Goal: Go to known website: Access a specific website the user already knows

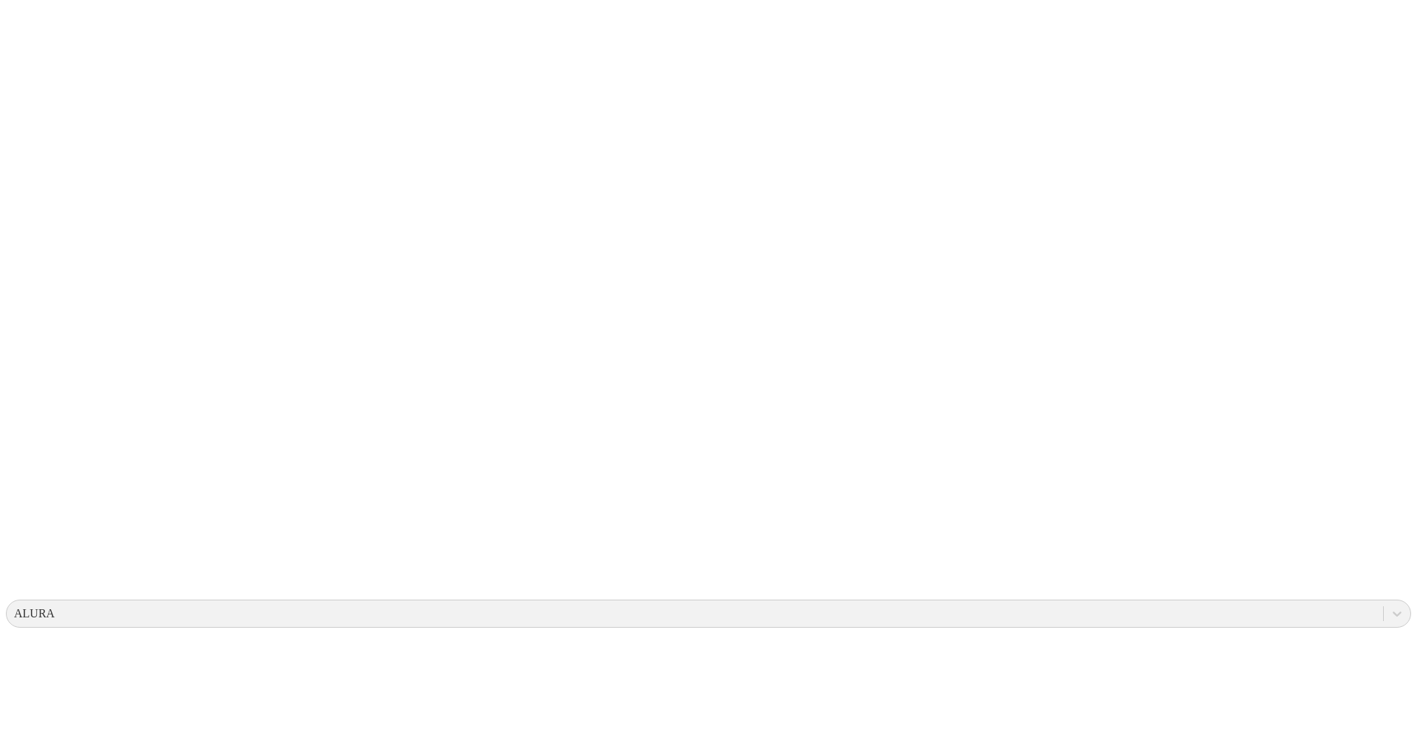
click at [41, 33] on icon at bounding box center [29, 301] width 46 height 590
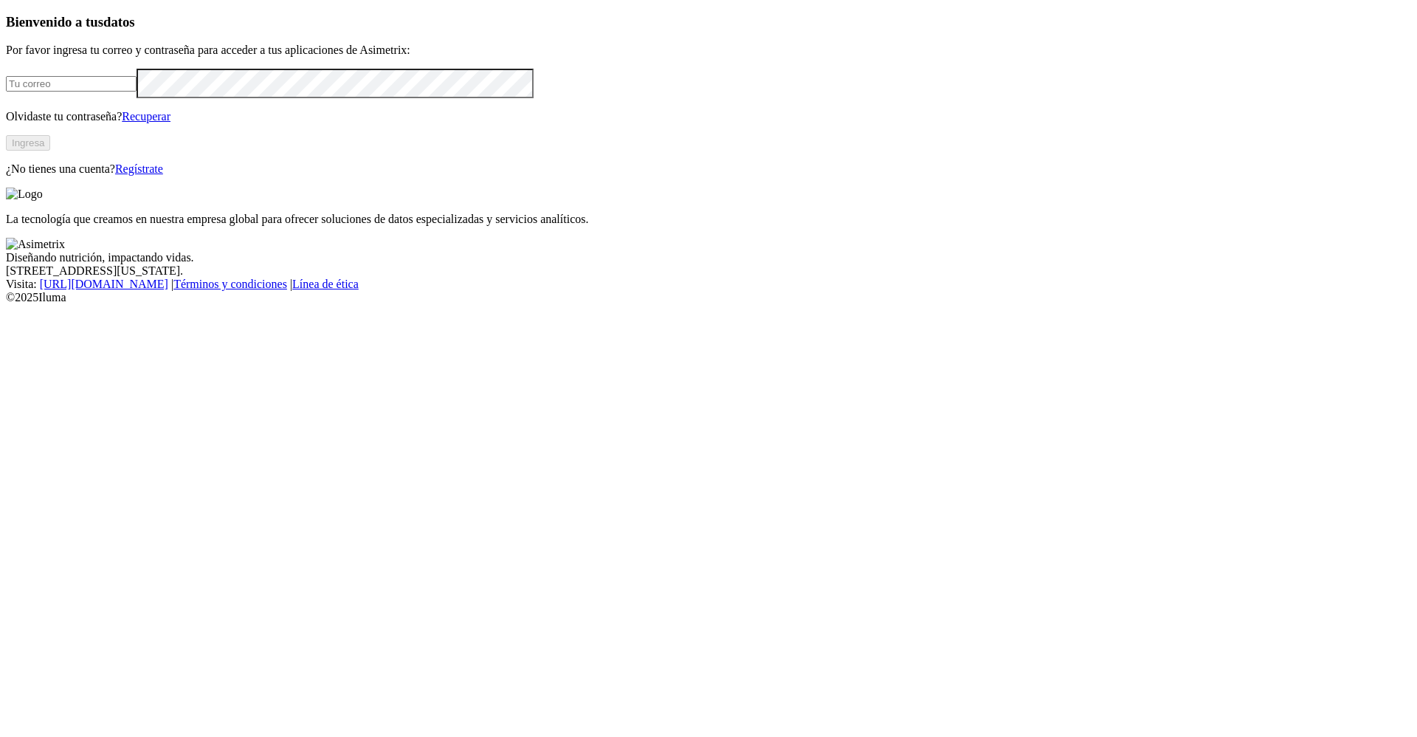
type input "[PERSON_NAME][EMAIL_ADDRESS][PERSON_NAME][DOMAIN_NAME]"
click at [50, 151] on button "Ingresa" at bounding box center [28, 142] width 44 height 15
